Goal: Find specific page/section: Find specific page/section

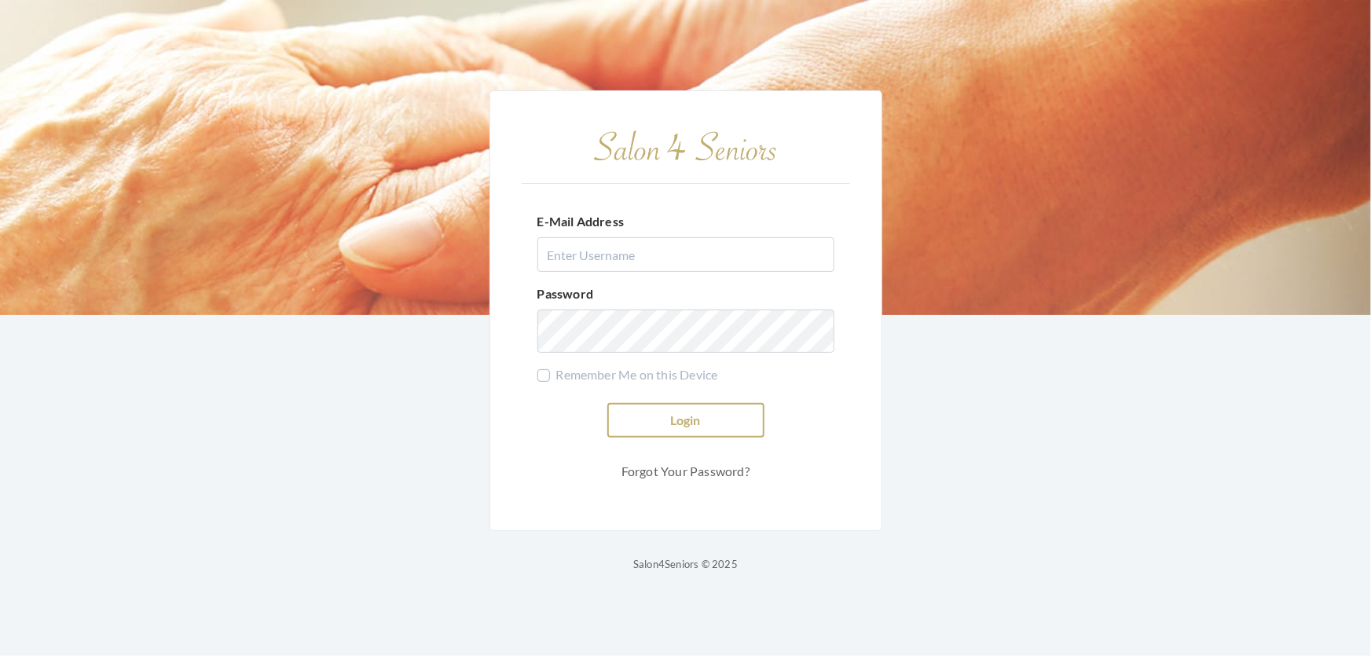
type input "[EMAIL_ADDRESS][DOMAIN_NAME]"
click at [730, 403] on button "Login" at bounding box center [685, 420] width 157 height 35
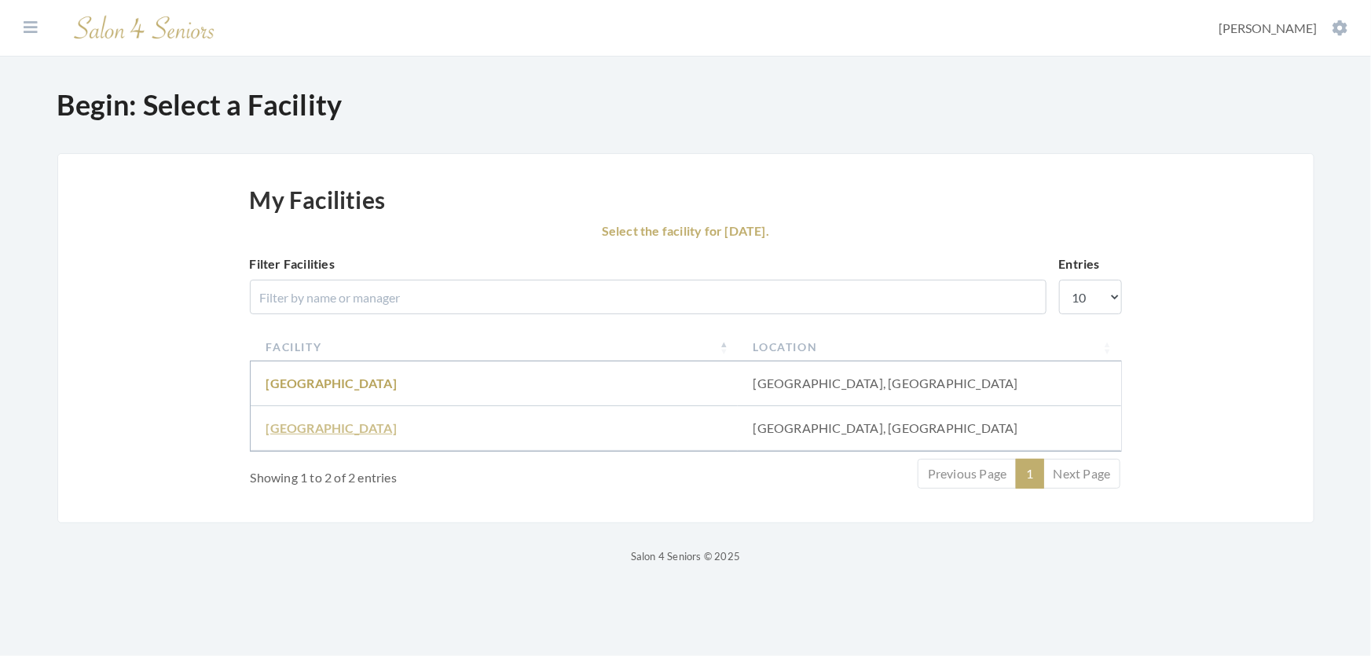
click at [318, 435] on link "[GEOGRAPHIC_DATA]" at bounding box center [331, 427] width 130 height 15
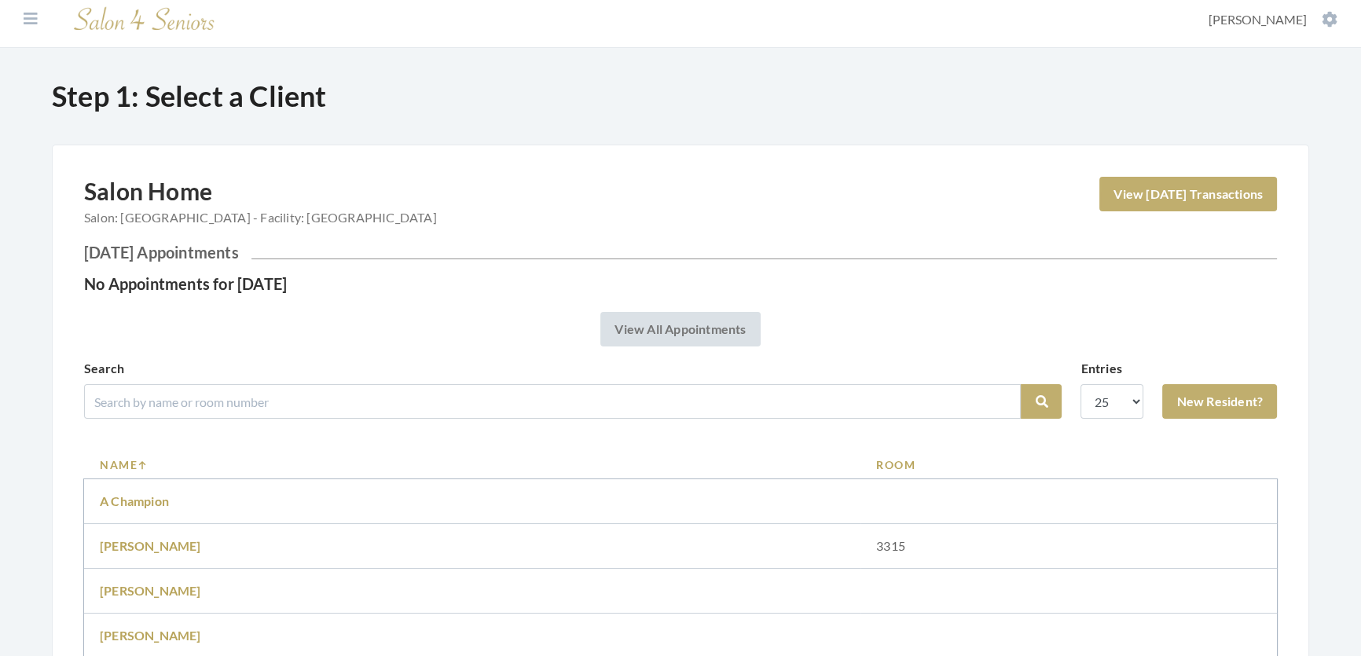
scroll to position [71, 0]
